Goal: Feedback & Contribution: Leave review/rating

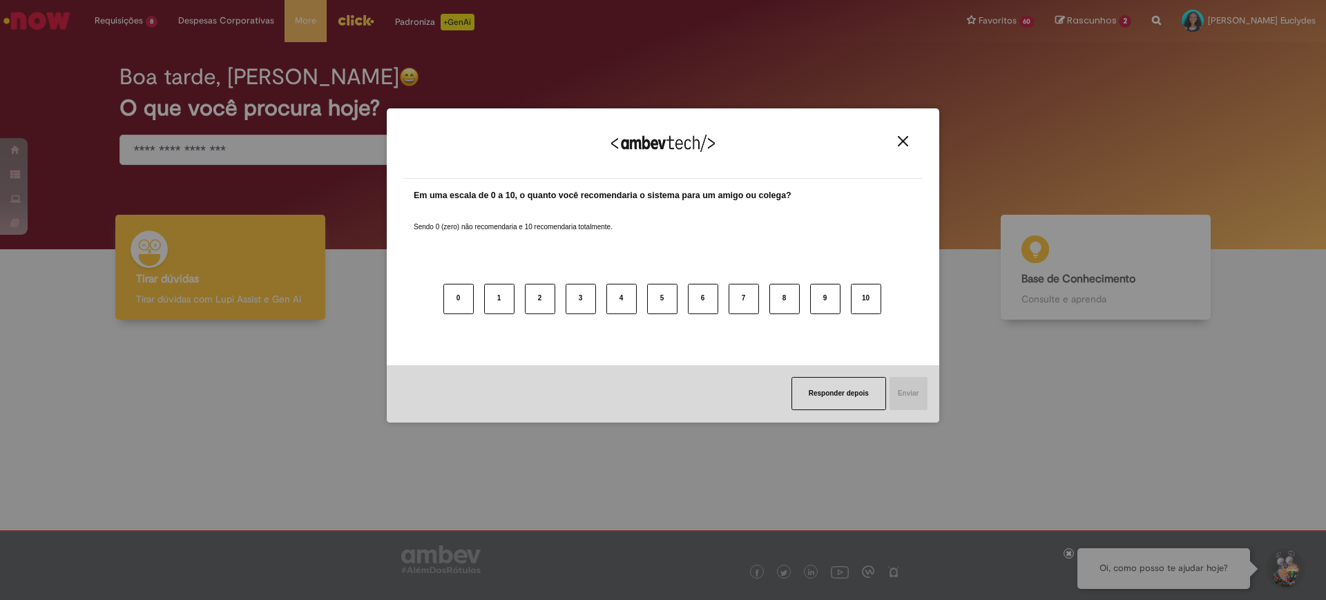
click at [896, 142] on button "Close" at bounding box center [902, 141] width 19 height 12
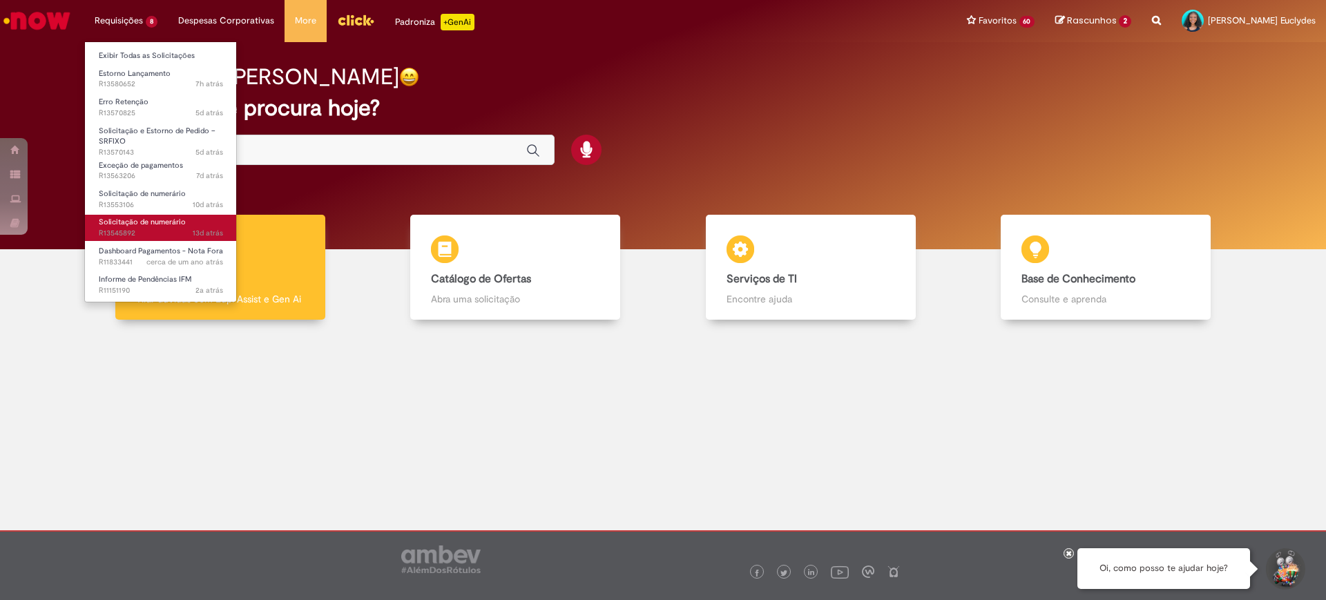
click at [158, 217] on span "Solicitação de numerário" at bounding box center [142, 222] width 87 height 10
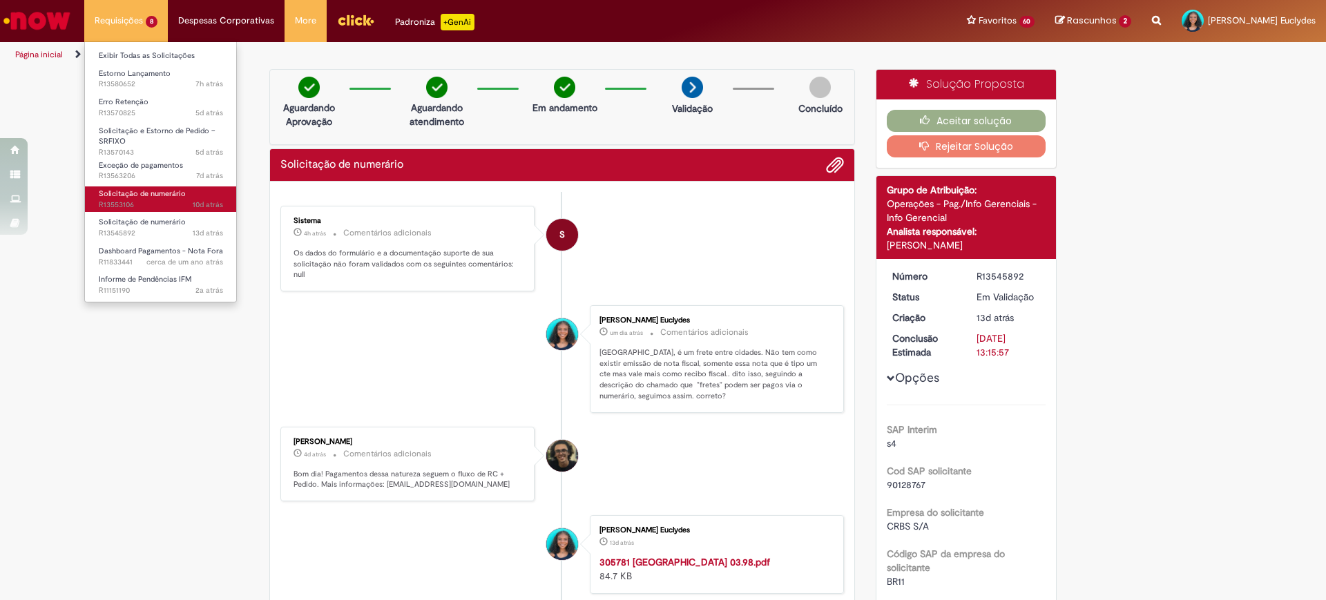
click at [160, 195] on span "Solicitação de numerário" at bounding box center [142, 194] width 87 height 10
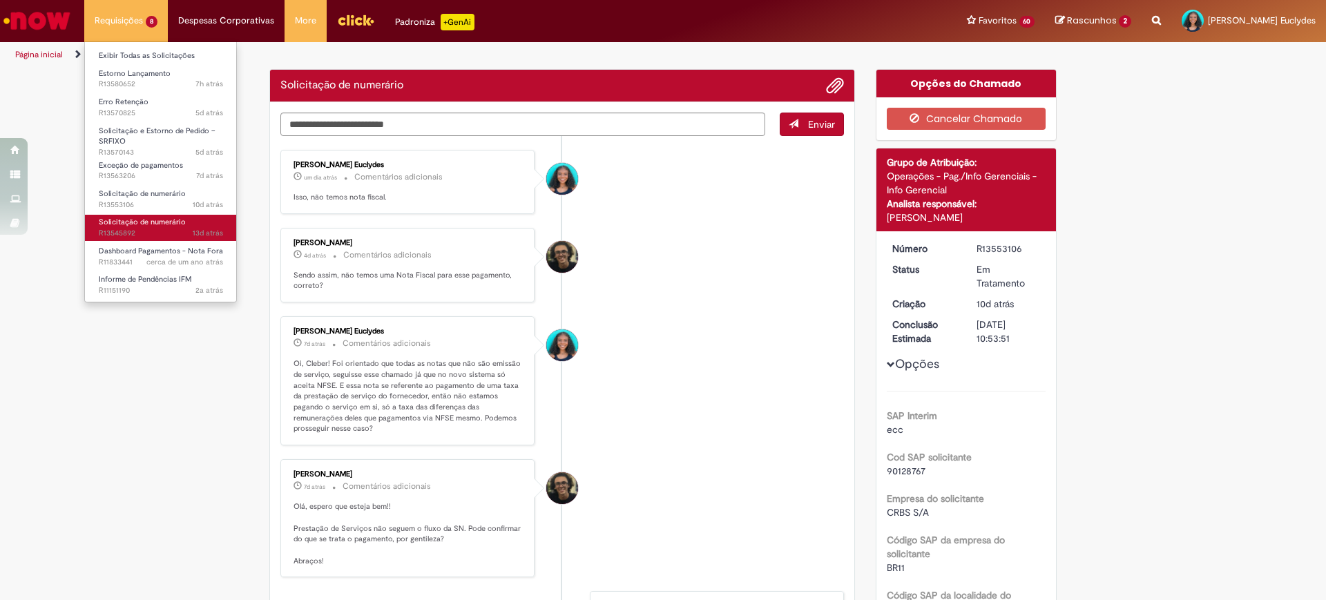
click at [146, 238] on span "13d atrás 13 dias atrás R13545892" at bounding box center [161, 233] width 124 height 11
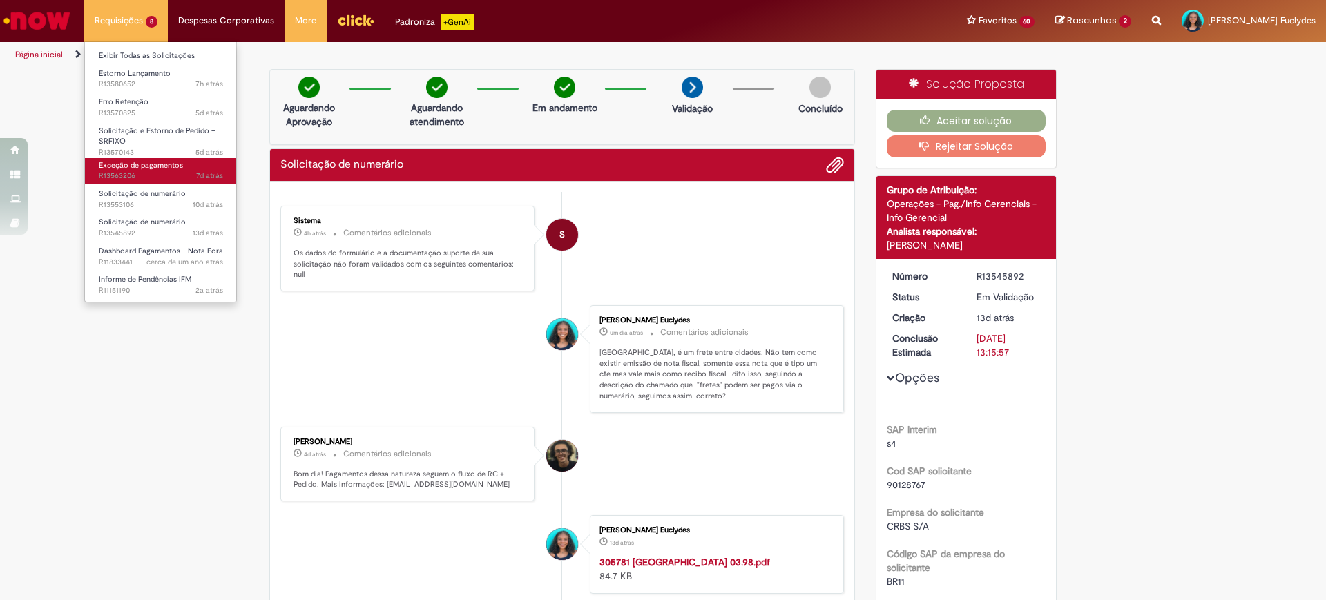
click at [141, 177] on span "7d atrás 7 dias atrás R13563206" at bounding box center [161, 176] width 124 height 11
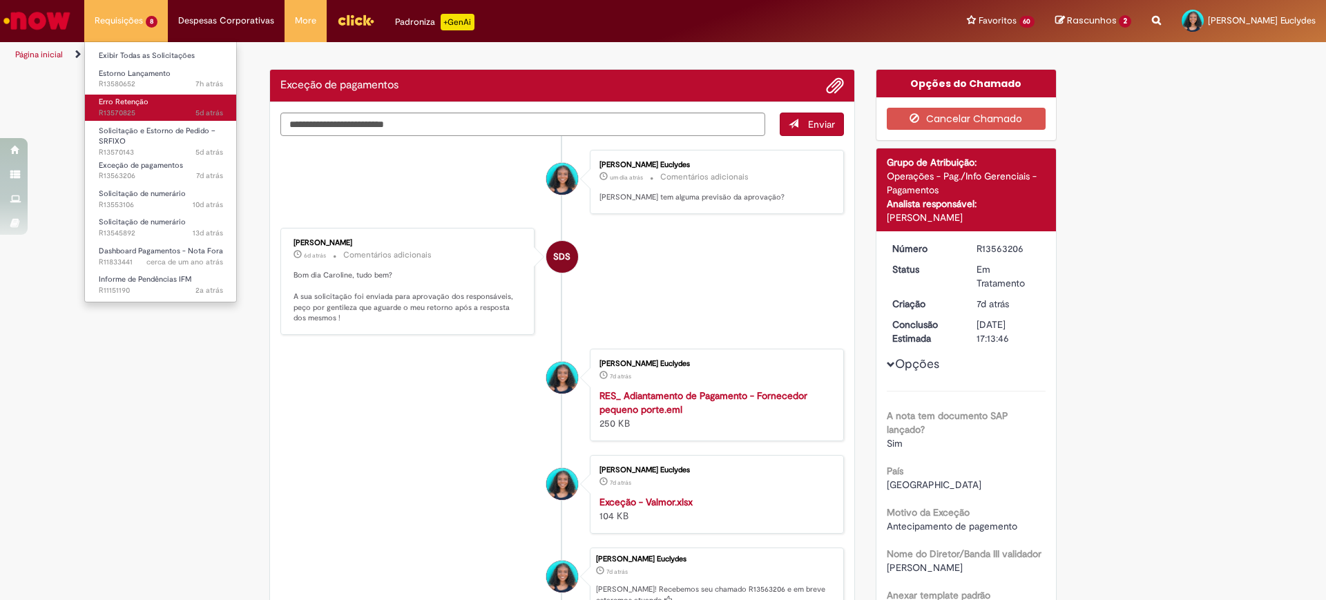
click at [147, 108] on span "5d atrás 5 dias atrás R13570825" at bounding box center [161, 113] width 124 height 11
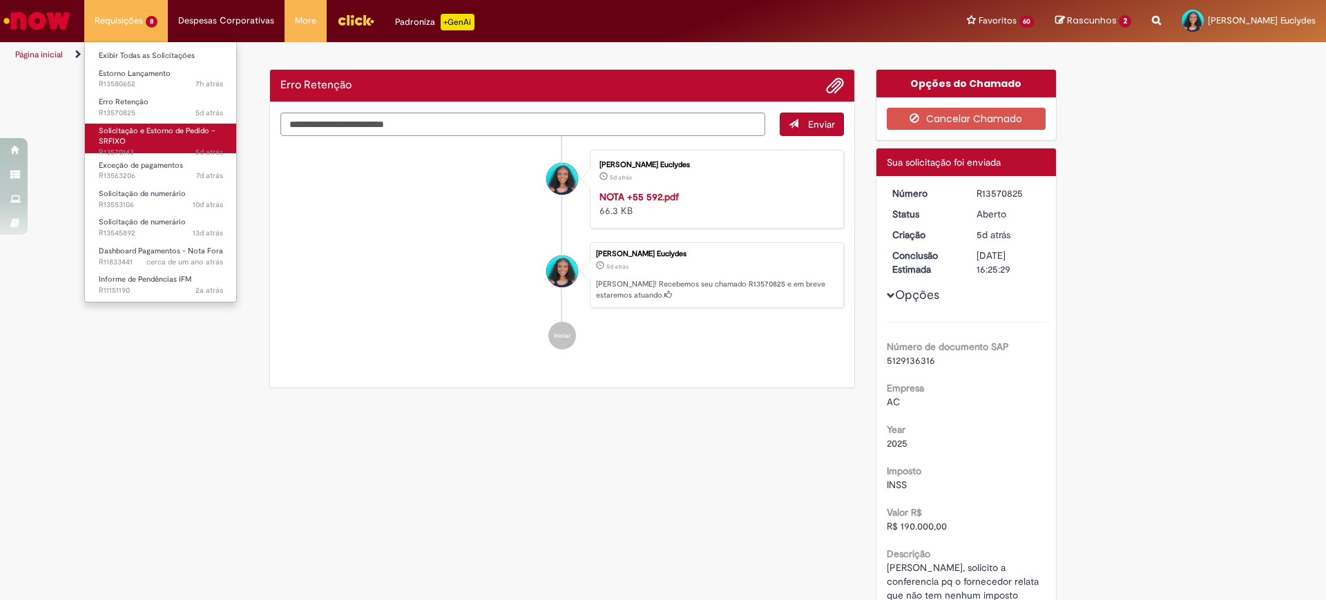
click at [147, 126] on span "Solicitação e Estorno de Pedido – SRFIXO" at bounding box center [157, 136] width 116 height 21
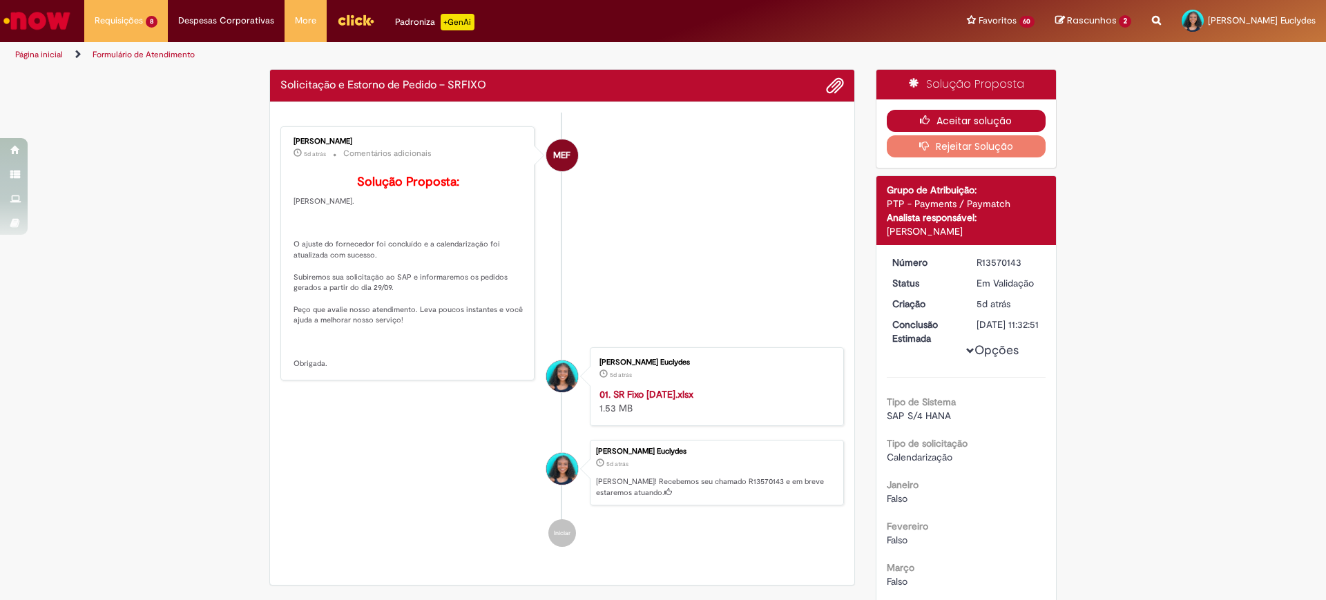
click at [929, 122] on icon "button" at bounding box center [928, 120] width 17 height 10
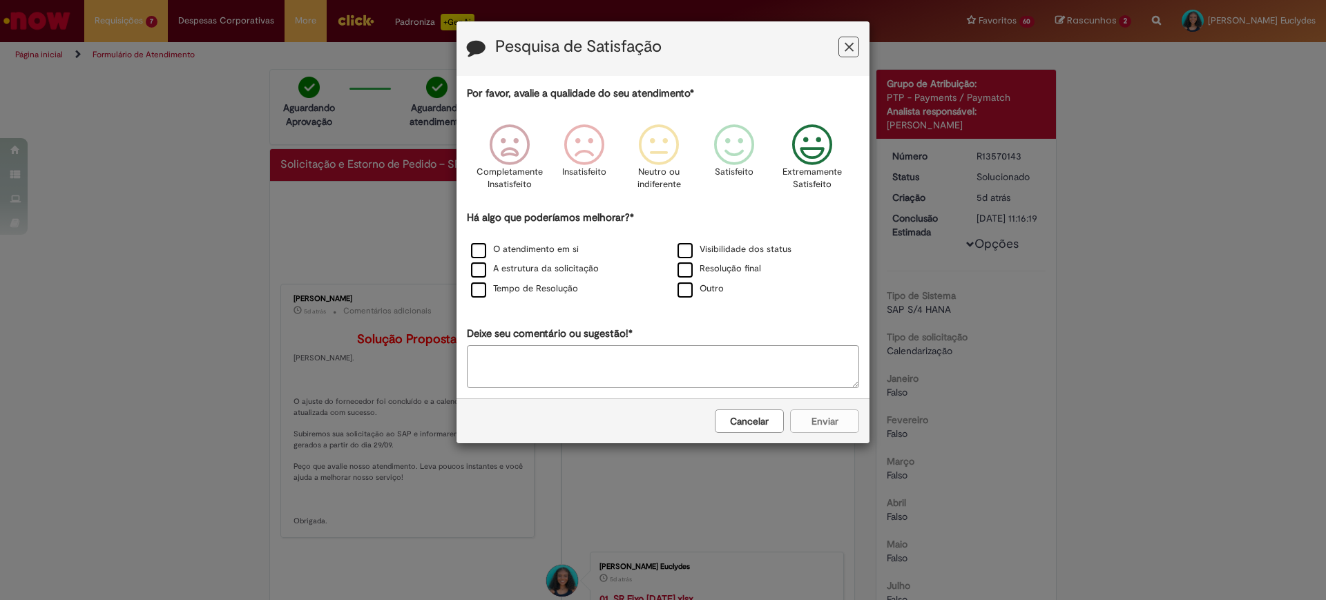
click at [808, 173] on p "Extremamente Satisfeito" at bounding box center [811, 179] width 59 height 26
click at [530, 249] on label "O atendimento em si" at bounding box center [525, 249] width 108 height 13
click at [521, 266] on label "A estrutura da solicitação" at bounding box center [535, 268] width 128 height 13
click at [516, 284] on label "Tempo de Resolução" at bounding box center [524, 288] width 107 height 13
click at [694, 258] on div "Visibilidade dos status" at bounding box center [766, 250] width 206 height 20
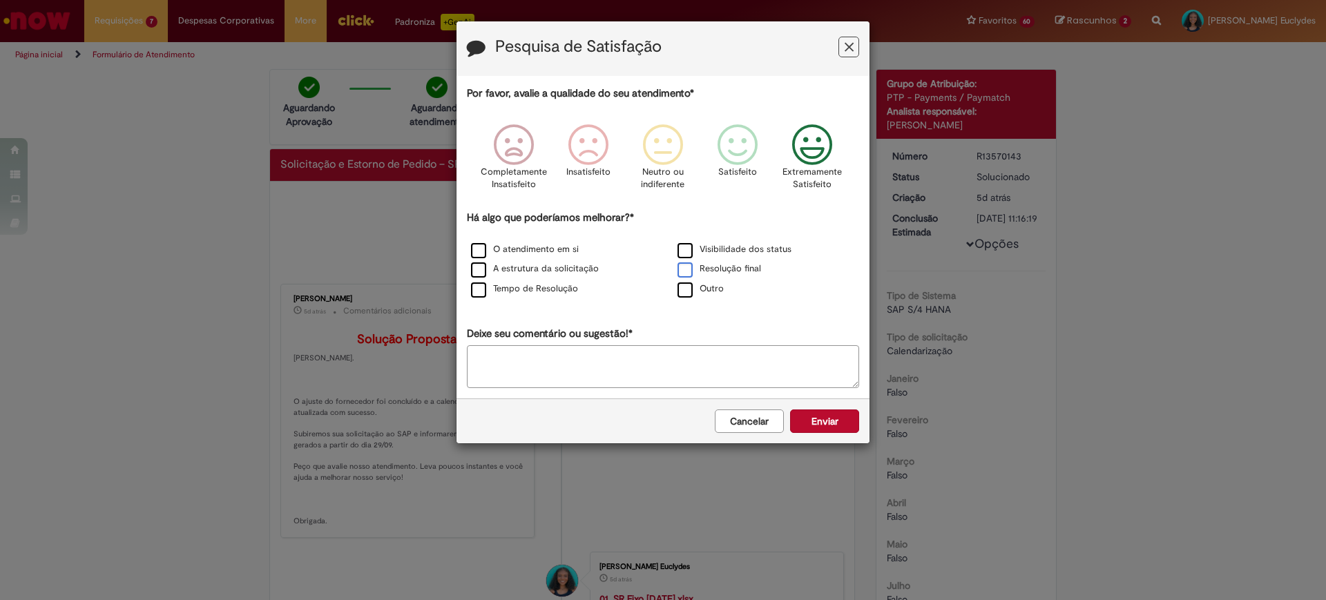
click at [695, 273] on label "Resolução final" at bounding box center [719, 268] width 84 height 13
drag, startPoint x: 704, startPoint y: 251, endPoint x: 722, endPoint y: 269, distance: 24.9
click at [705, 251] on label "Visibilidade dos status" at bounding box center [734, 249] width 114 height 13
click at [811, 430] on button "Enviar" at bounding box center [824, 420] width 69 height 23
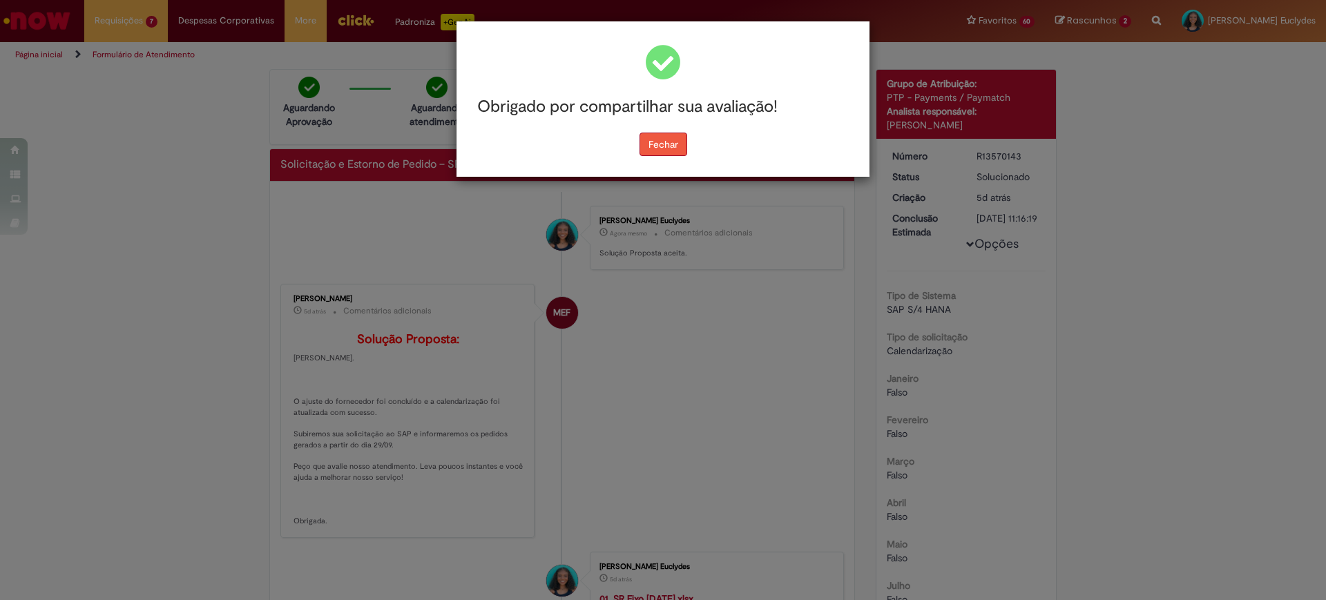
click at [658, 140] on button "Fechar" at bounding box center [663, 144] width 48 height 23
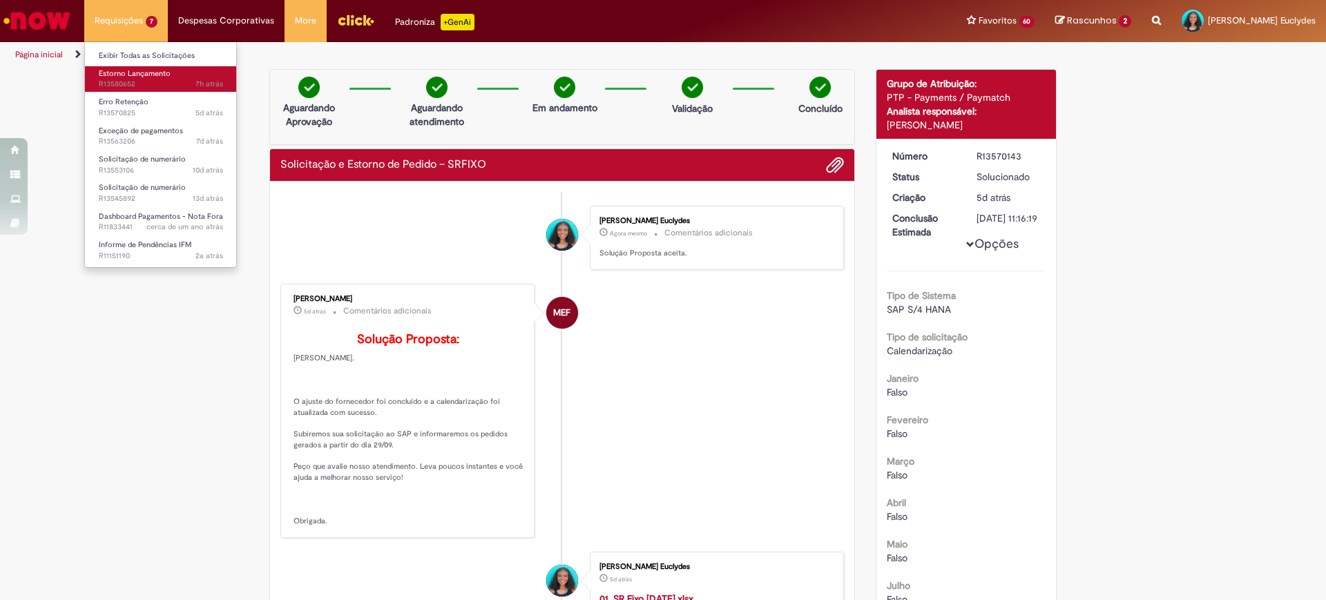
click at [131, 75] on span "Estorno Lançamento" at bounding box center [135, 73] width 72 height 10
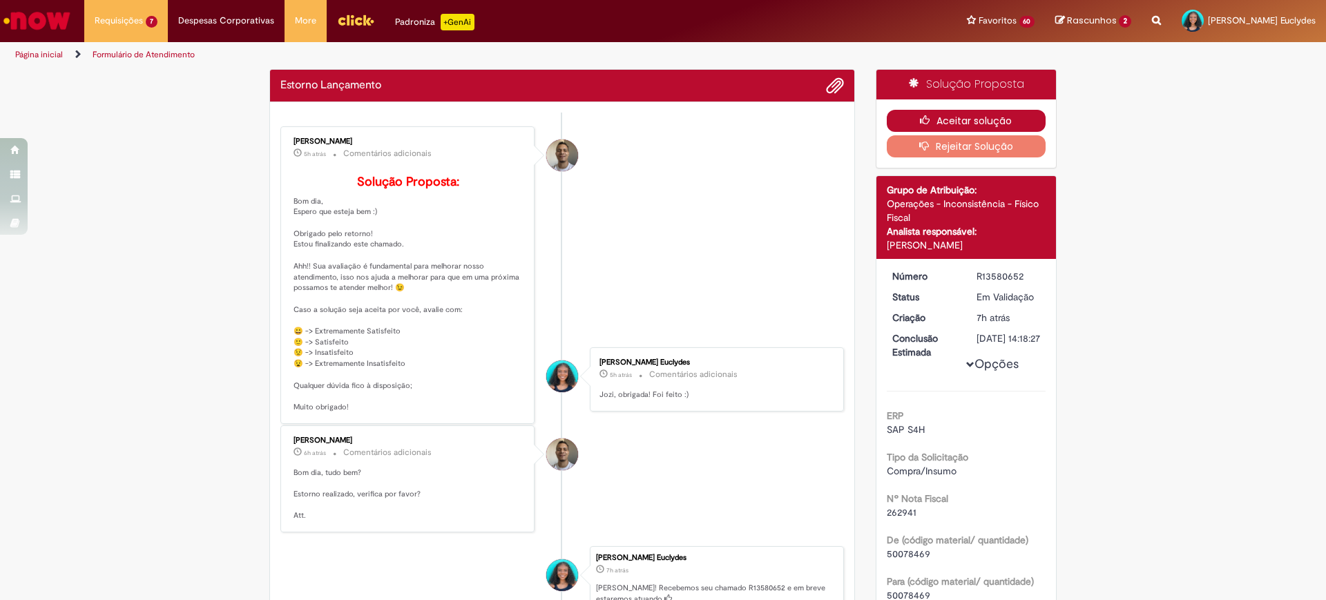
click at [931, 119] on button "Aceitar solução" at bounding box center [967, 121] width 160 height 22
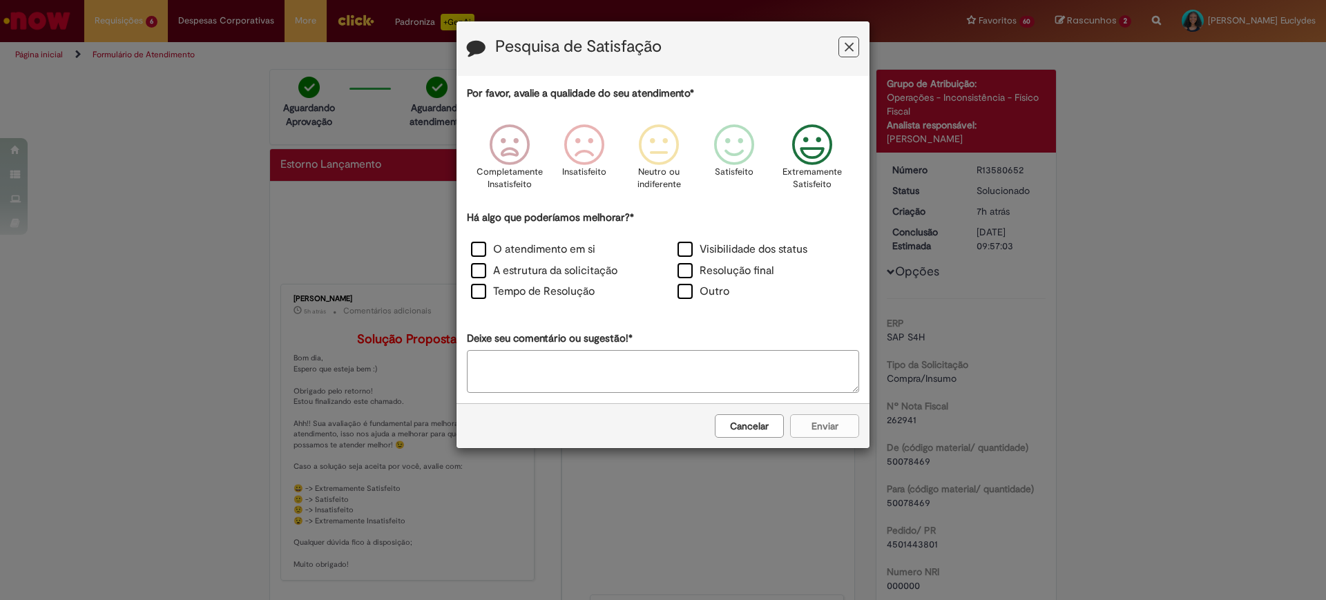
click at [823, 151] on icon "Feedback" at bounding box center [812, 144] width 52 height 41
click at [570, 244] on label "O atendimento em si" at bounding box center [533, 250] width 124 height 16
drag, startPoint x: 553, startPoint y: 261, endPoint x: 546, endPoint y: 273, distance: 13.6
click at [552, 262] on div "A estrutura da solicitação" at bounding box center [559, 272] width 206 height 21
click at [542, 282] on div "Tempo de Resolução" at bounding box center [559, 292] width 206 height 21
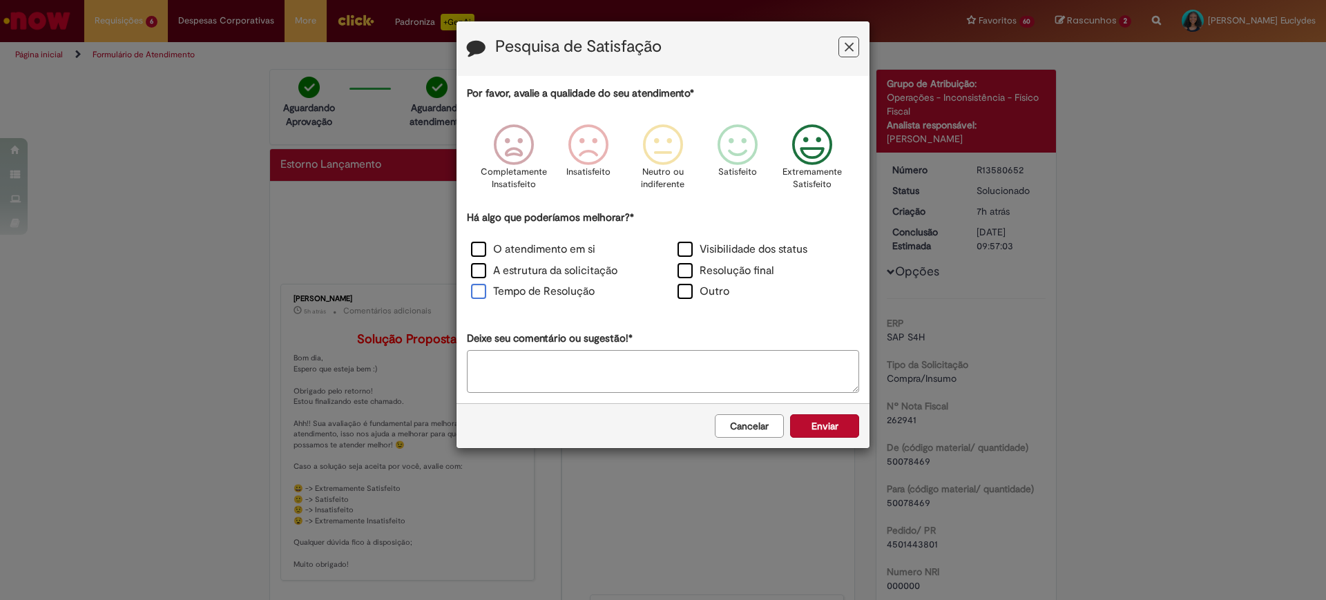
click at [529, 295] on label "Tempo de Resolução" at bounding box center [533, 292] width 124 height 16
click at [525, 271] on label "A estrutura da solicitação" at bounding box center [544, 271] width 146 height 16
click at [682, 244] on label "Visibilidade dos status" at bounding box center [742, 250] width 130 height 16
click at [685, 260] on div "O atendimento em si Visibilidade dos status A estrutura da solicitação Resoluçã…" at bounding box center [662, 272] width 413 height 64
click at [824, 418] on button "Enviar" at bounding box center [824, 425] width 69 height 23
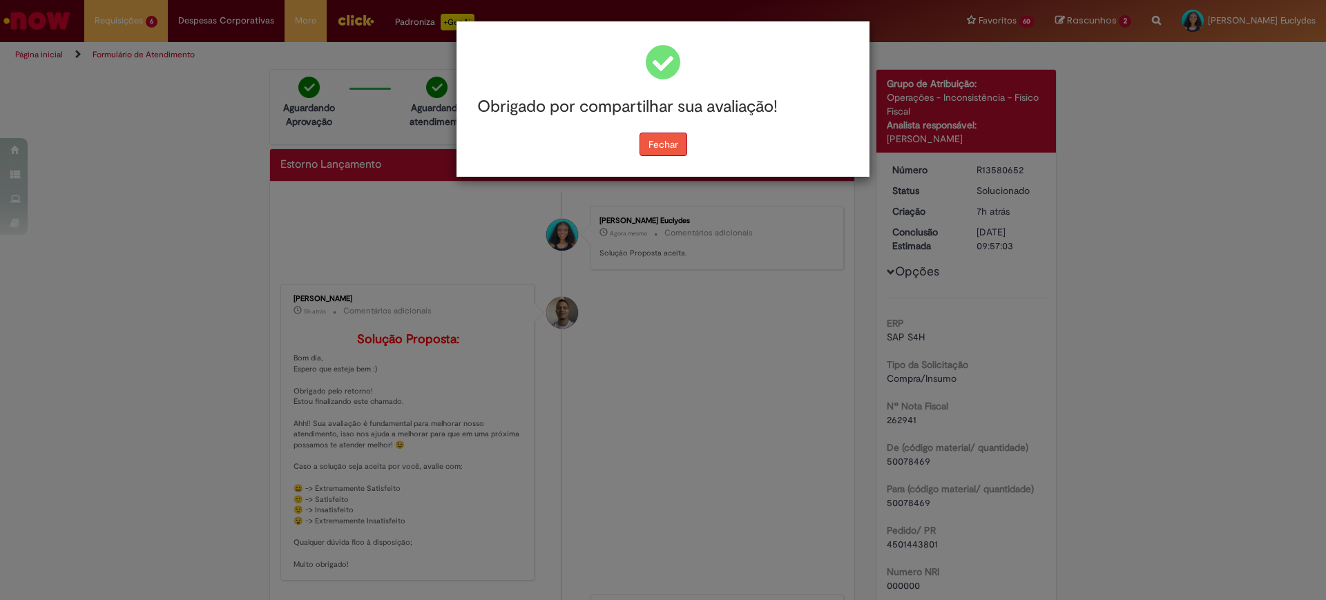
click at [647, 140] on button "Fechar" at bounding box center [663, 144] width 48 height 23
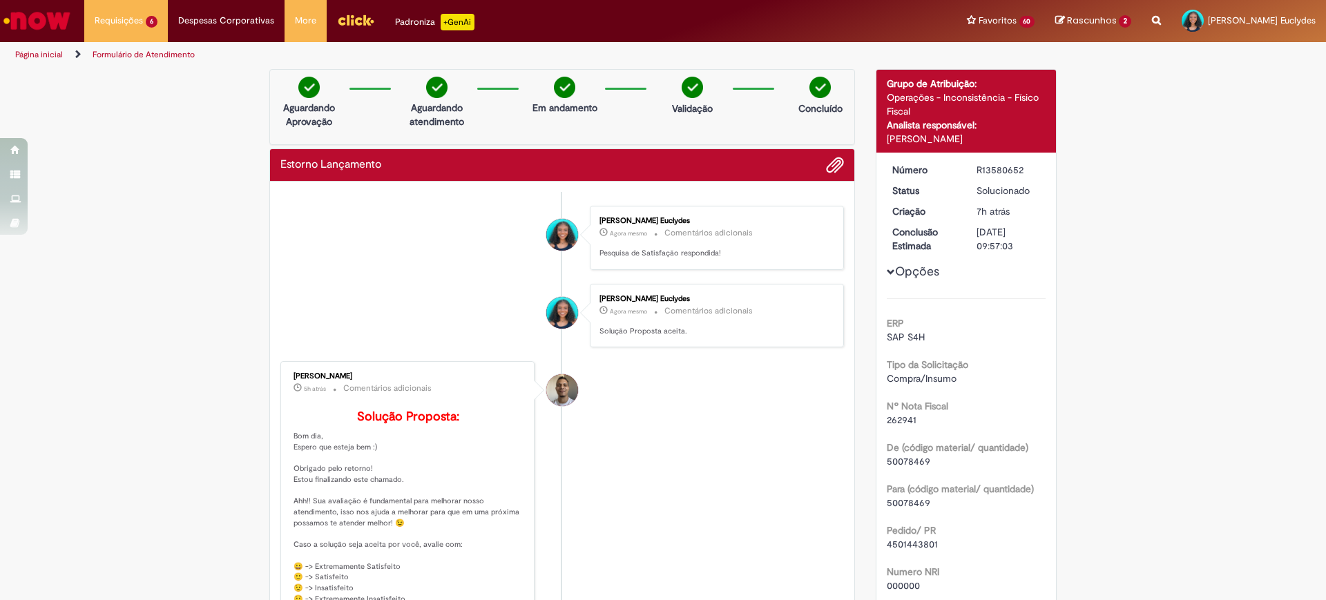
click at [50, 18] on img "Ir para a Homepage" at bounding box center [36, 21] width 71 height 28
